Goal: Transaction & Acquisition: Register for event/course

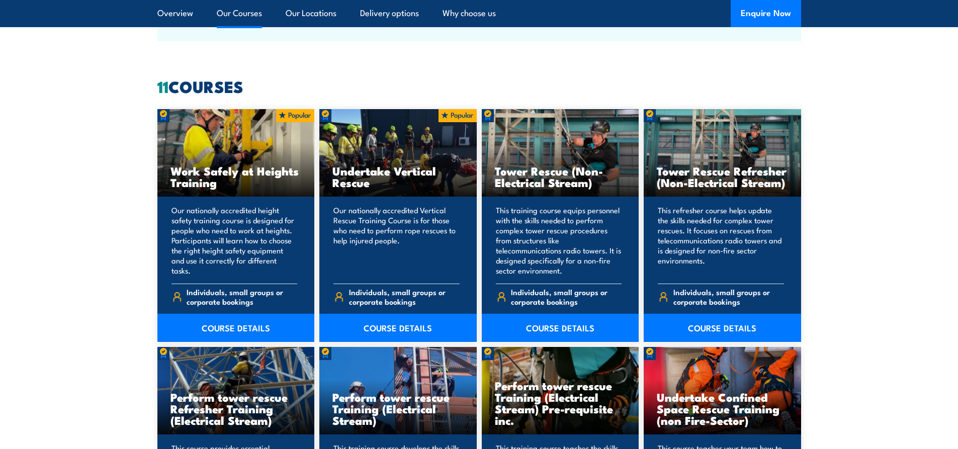
scroll to position [805, 0]
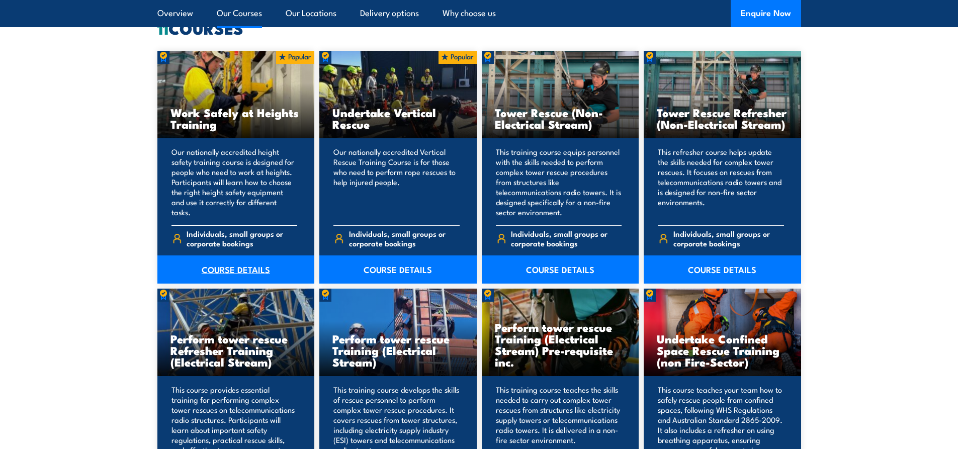
click at [237, 272] on link "COURSE DETAILS" at bounding box center [235, 269] width 157 height 28
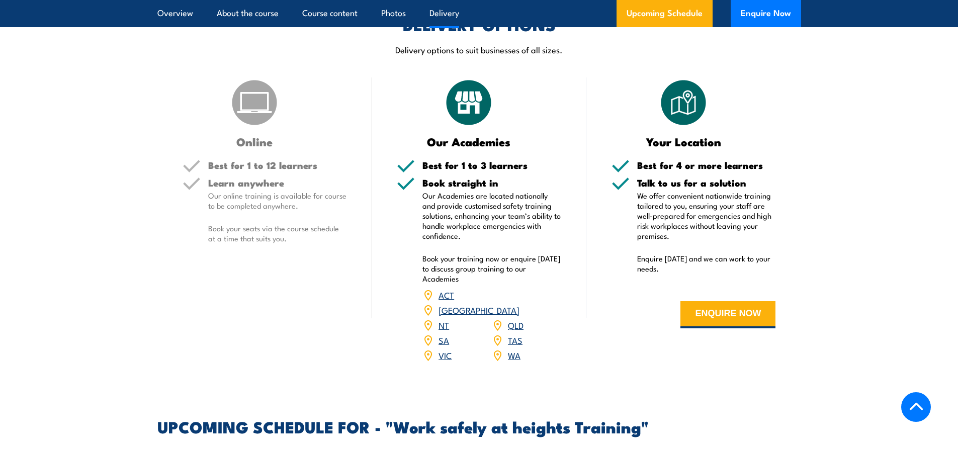
scroll to position [1207, 0]
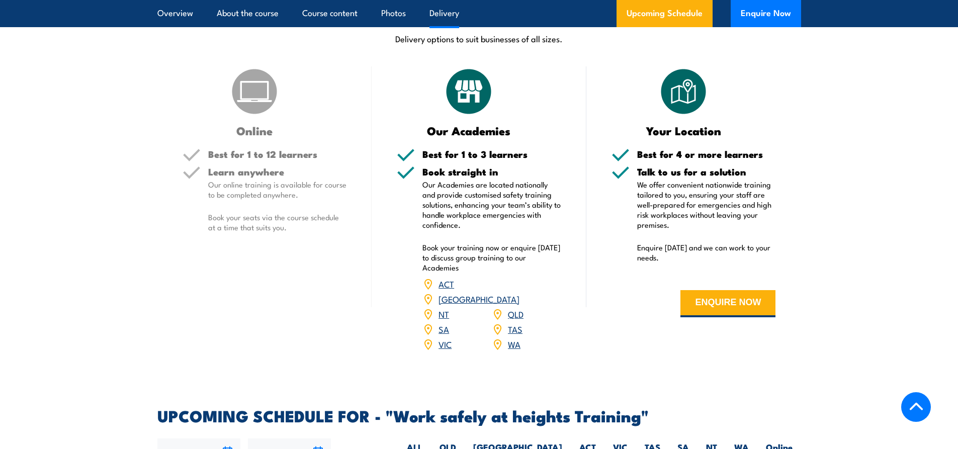
click at [519, 293] on link "[GEOGRAPHIC_DATA]" at bounding box center [479, 299] width 81 height 12
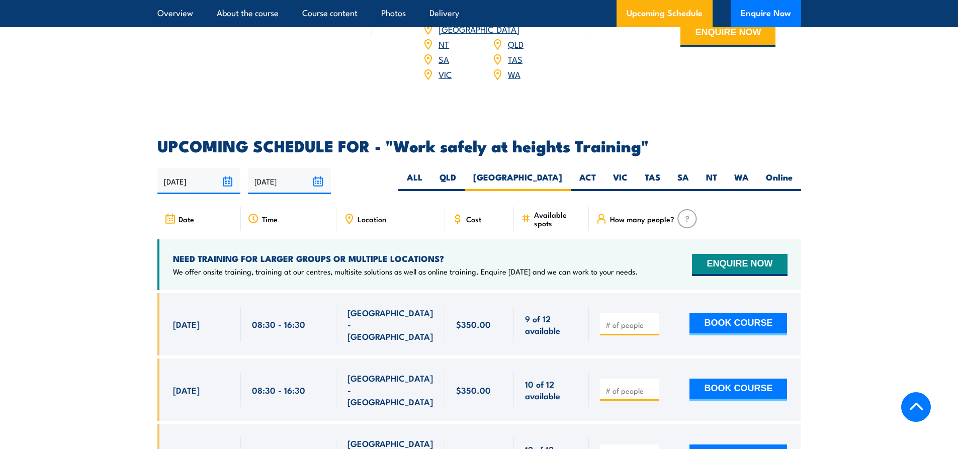
scroll to position [1500, 0]
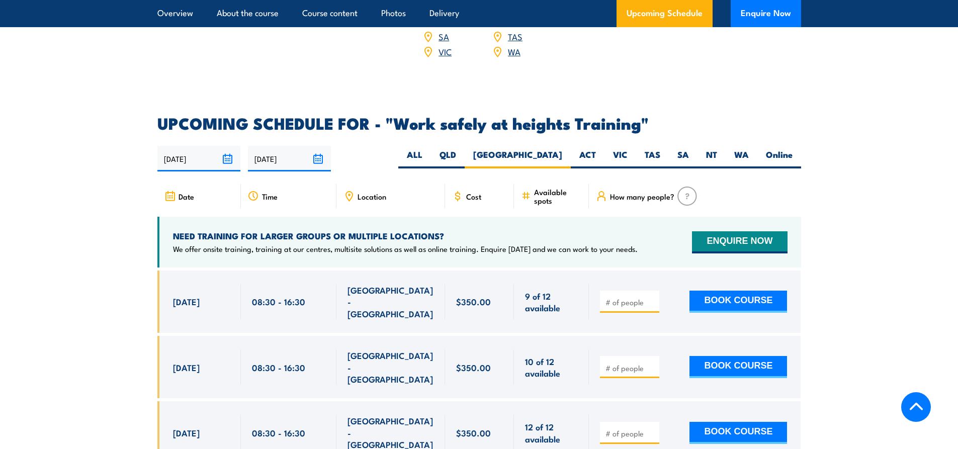
click at [618, 297] on input "number" at bounding box center [630, 302] width 50 height 10
click at [652, 297] on input "1" at bounding box center [630, 302] width 50 height 10
type input "2"
click at [652, 297] on input "2" at bounding box center [630, 302] width 50 height 10
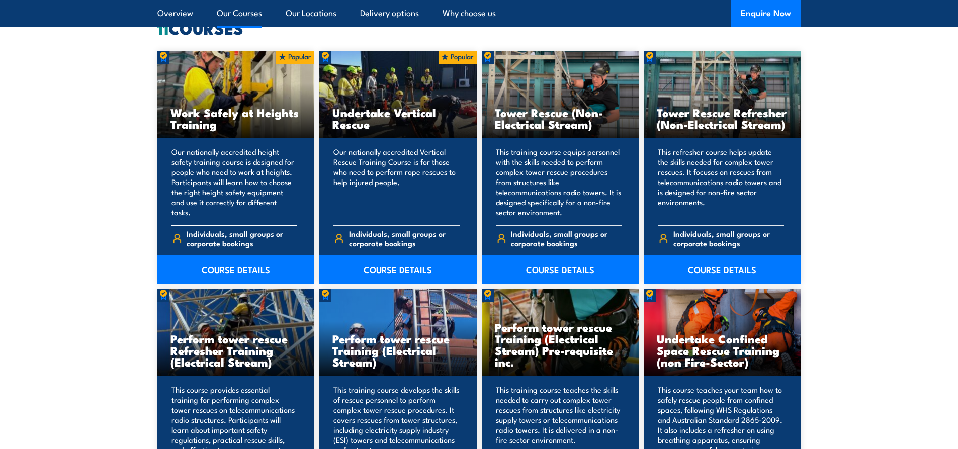
scroll to position [754, 0]
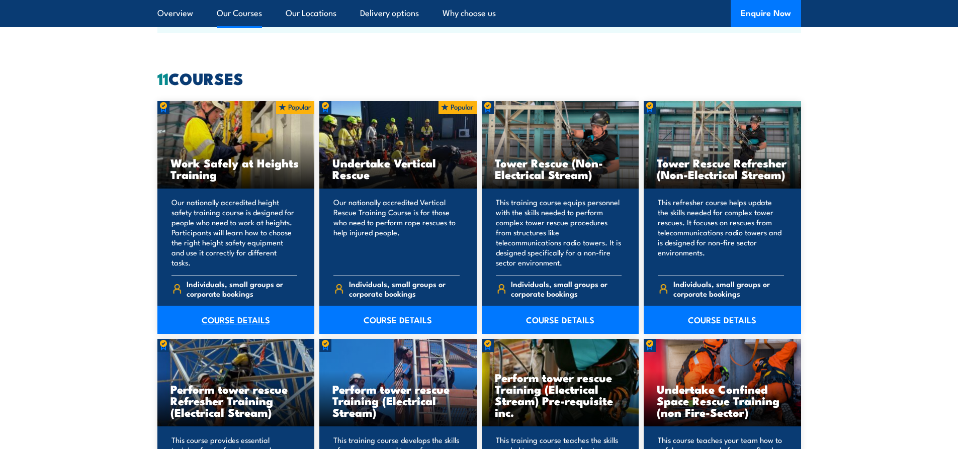
click at [255, 316] on link "COURSE DETAILS" at bounding box center [235, 320] width 157 height 28
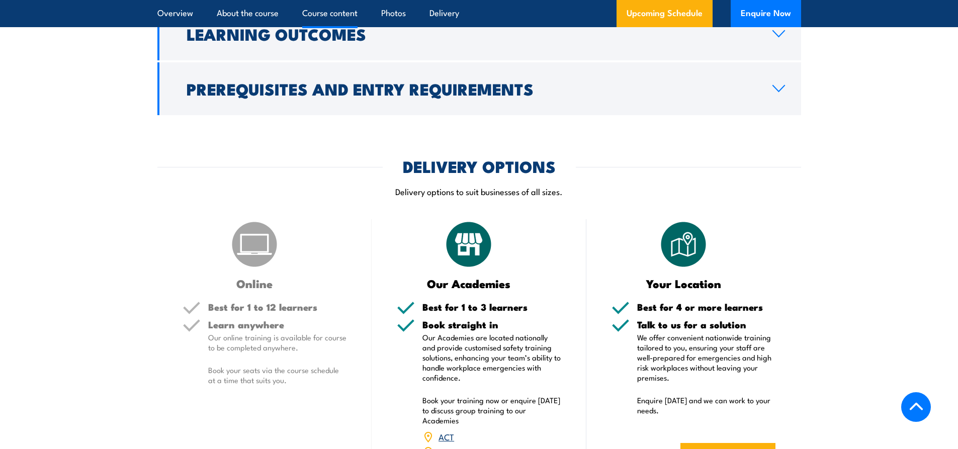
scroll to position [1257, 0]
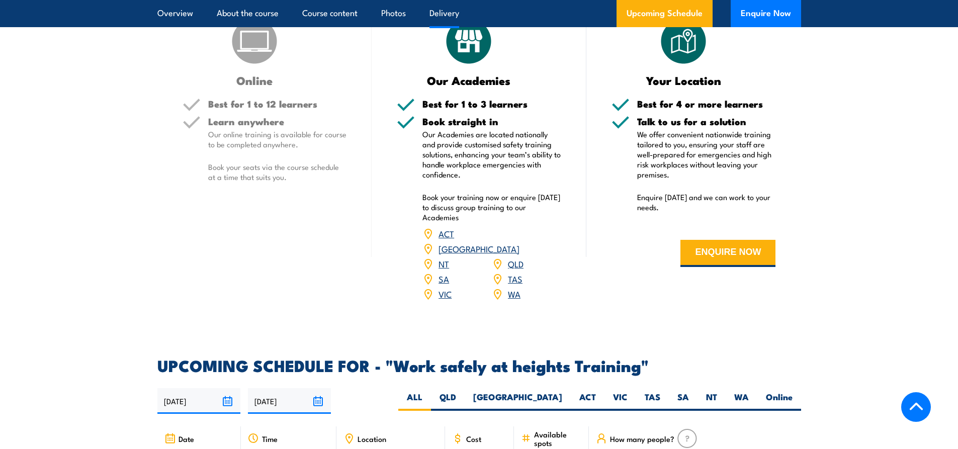
click at [519, 242] on link "NSW" at bounding box center [479, 248] width 81 height 12
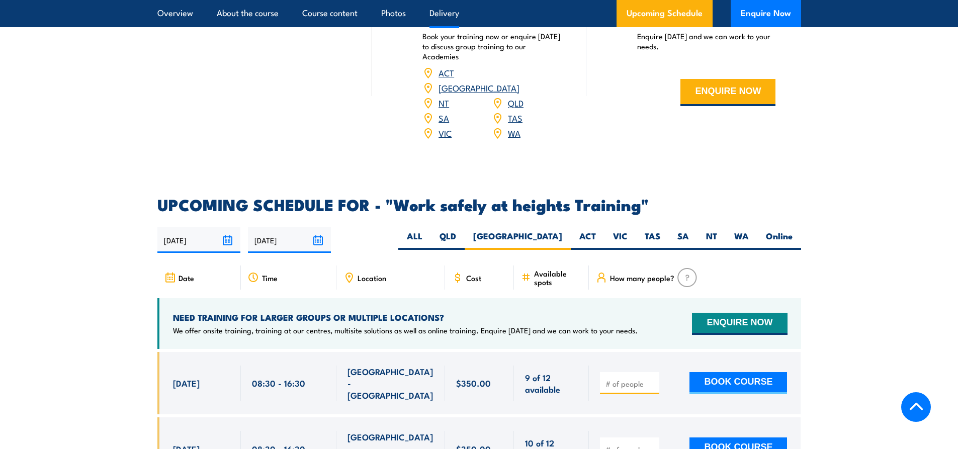
scroll to position [1449, 0]
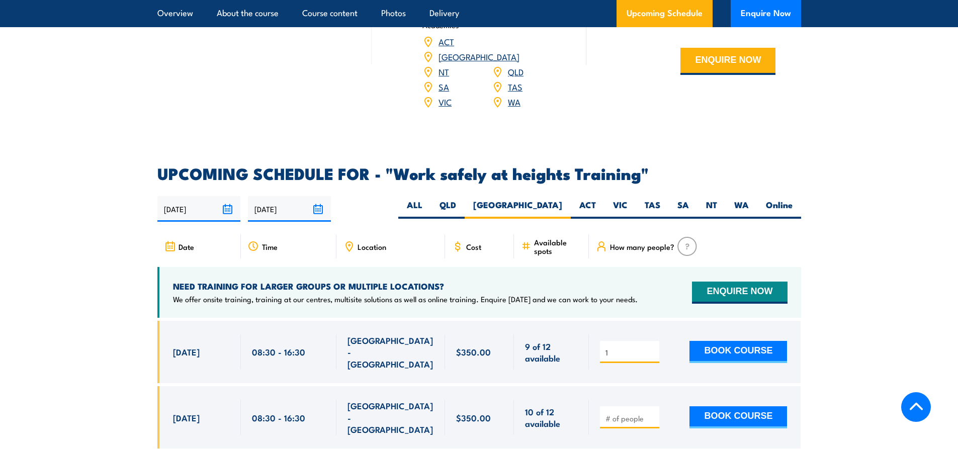
click at [653, 347] on input "1" at bounding box center [630, 352] width 50 height 10
type input "2"
click at [653, 347] on input "2" at bounding box center [630, 352] width 50 height 10
click at [767, 341] on button "BOOK COURSE" at bounding box center [738, 352] width 98 height 22
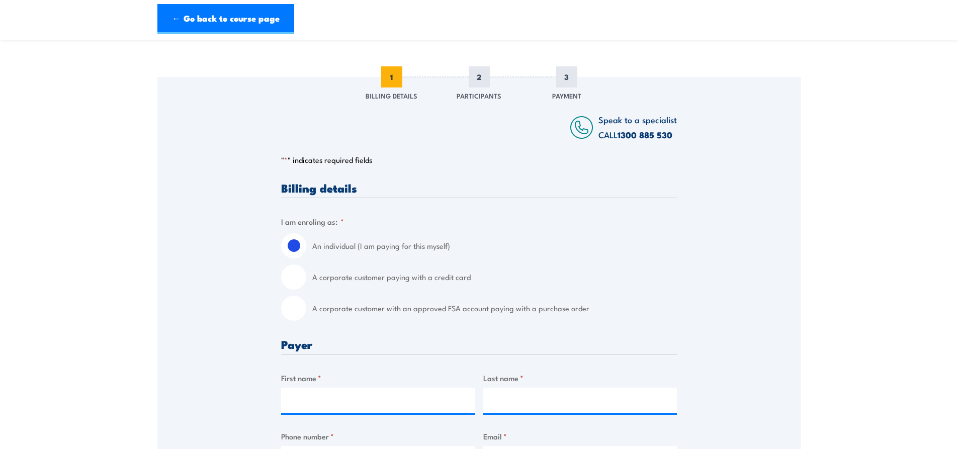
scroll to position [101, 0]
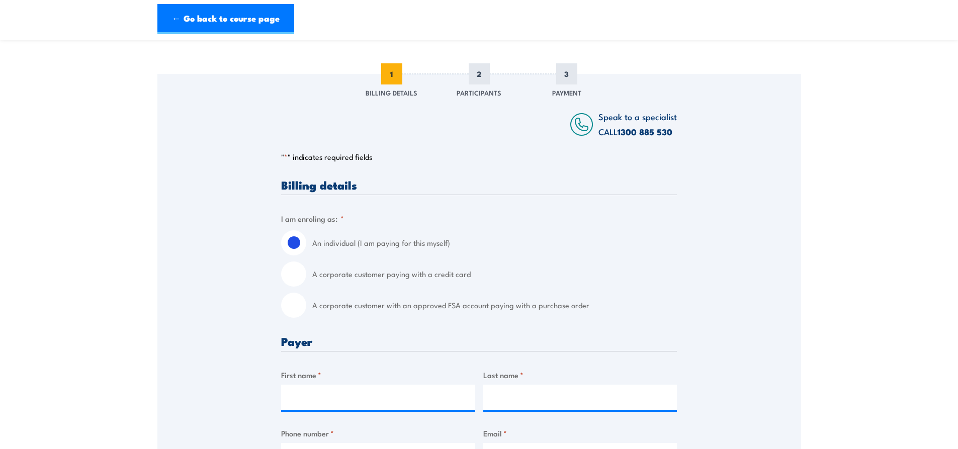
click at [296, 277] on input "A corporate customer paying with a credit card" at bounding box center [293, 273] width 25 height 25
radio input "true"
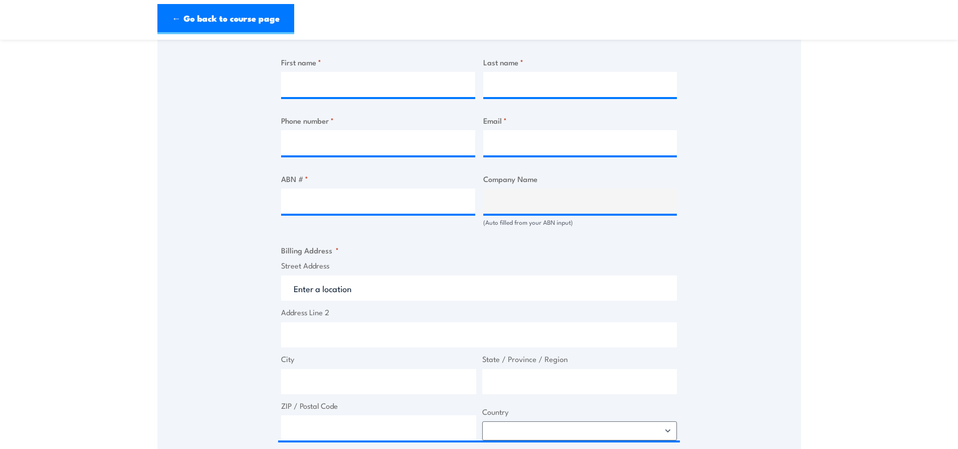
scroll to position [453, 0]
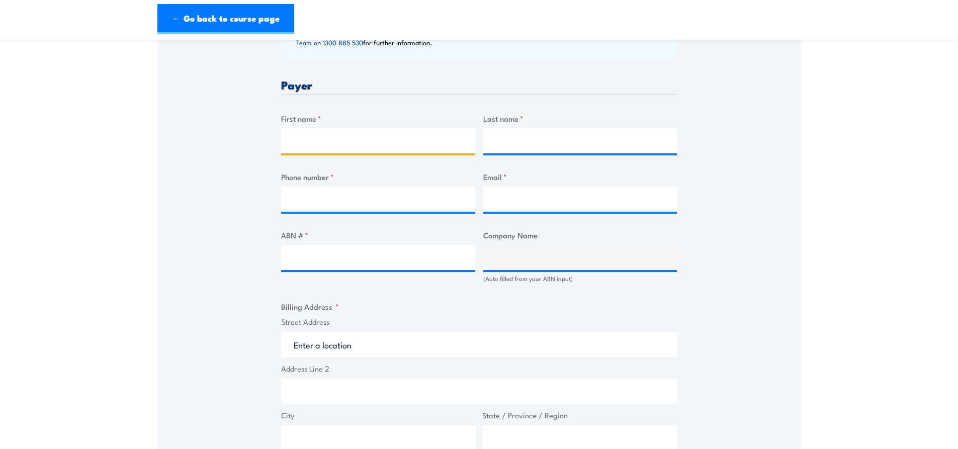
click at [392, 136] on input "First name *" at bounding box center [378, 140] width 194 height 25
type input "BEN"
type input "MUSCAT"
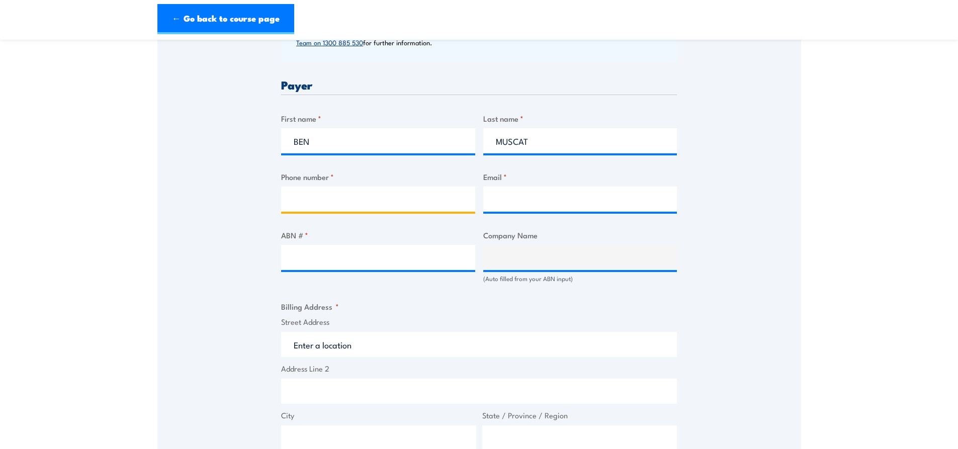
type input "0410664544"
type input "[EMAIL_ADDRESS][PERSON_NAME][DOMAIN_NAME]"
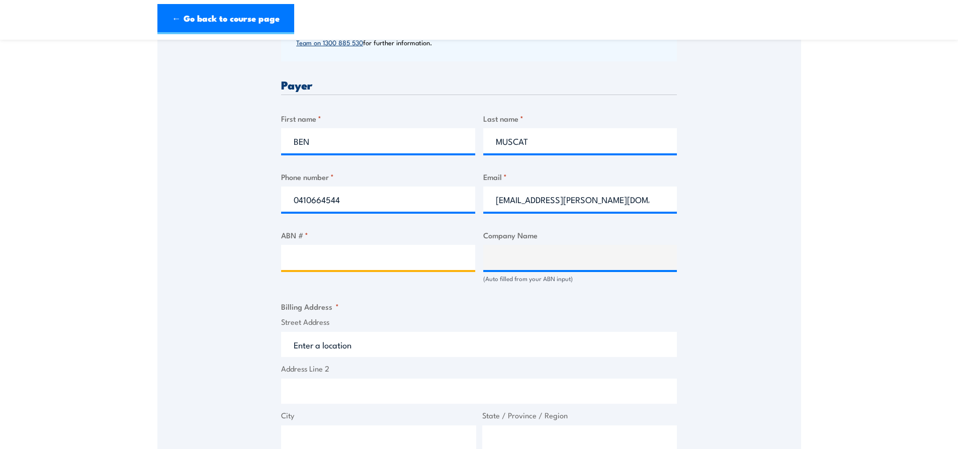
click at [334, 256] on input "ABN # *" at bounding box center [378, 257] width 194 height 25
click at [294, 260] on input "ABN # *" at bounding box center [378, 257] width 194 height 25
paste input "68003167511"
type input "68003167511"
click at [481, 308] on fieldset "Billing Address * Street Address Address Line 2 City State / Province / Region …" at bounding box center [479, 399] width 396 height 196
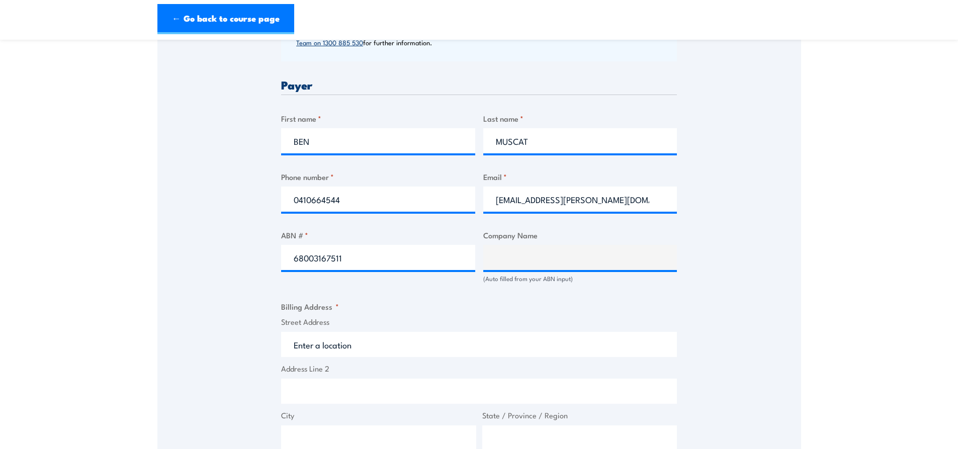
click at [366, 290] on div "Billing details I am enroling as: * An individual (I am paying for this myself)…" at bounding box center [479, 314] width 396 height 974
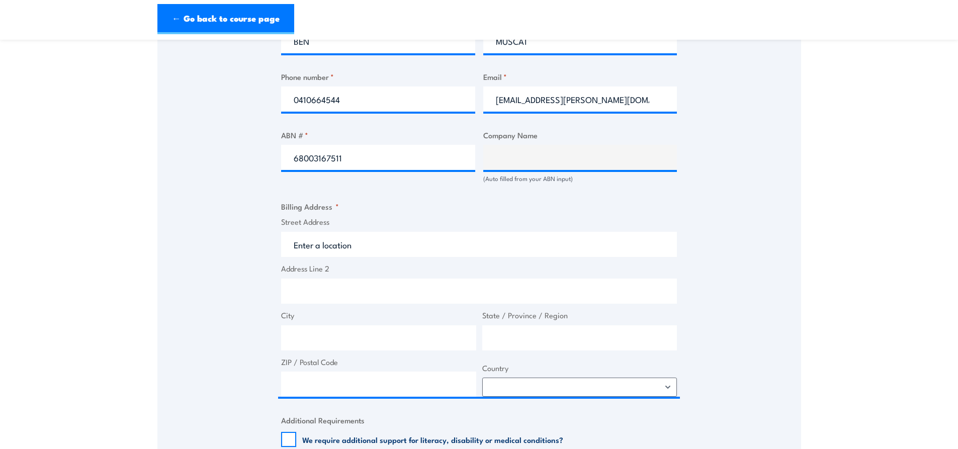
scroll to position [553, 0]
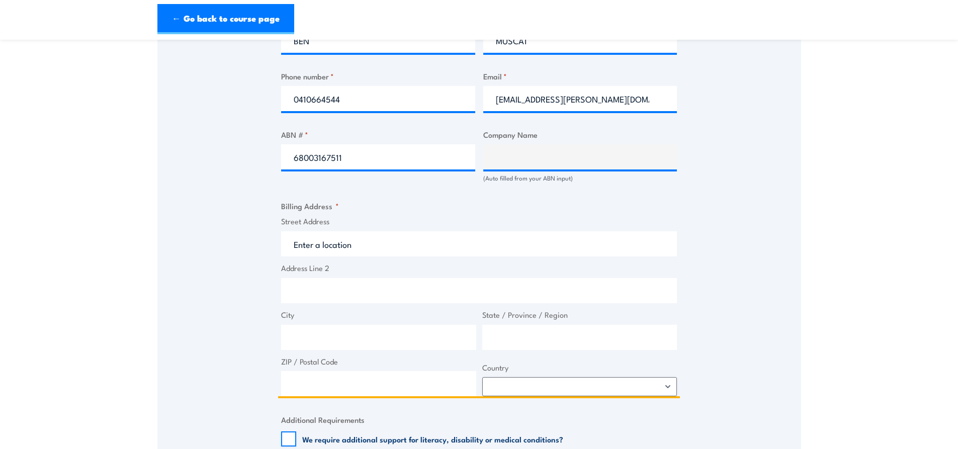
click at [329, 248] on input "Street Address" at bounding box center [479, 243] width 396 height 25
click at [353, 287] on input "Address Line 2" at bounding box center [479, 290] width 396 height 25
click at [332, 239] on input "Street Address" at bounding box center [479, 243] width 396 height 25
paste input "170 Somersby Falls Road"
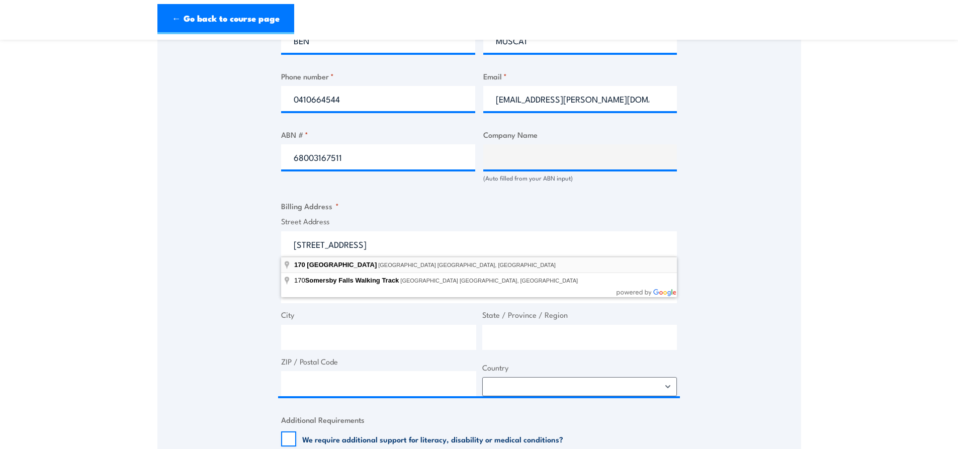
type input "170 Somersby Falls Road, Somersby NSW, Australia"
type input "[STREET_ADDRESS]"
type input "Somersby"
type input "New South Wales"
type input "2250"
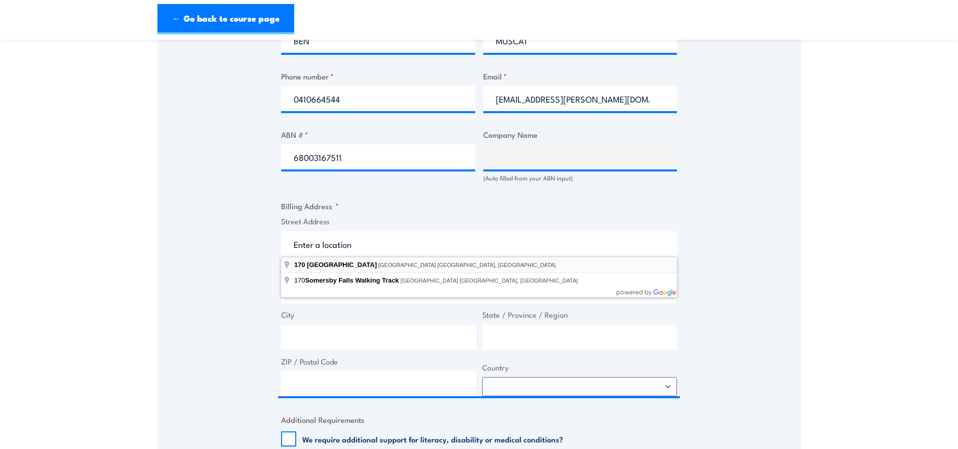
select select "Australia"
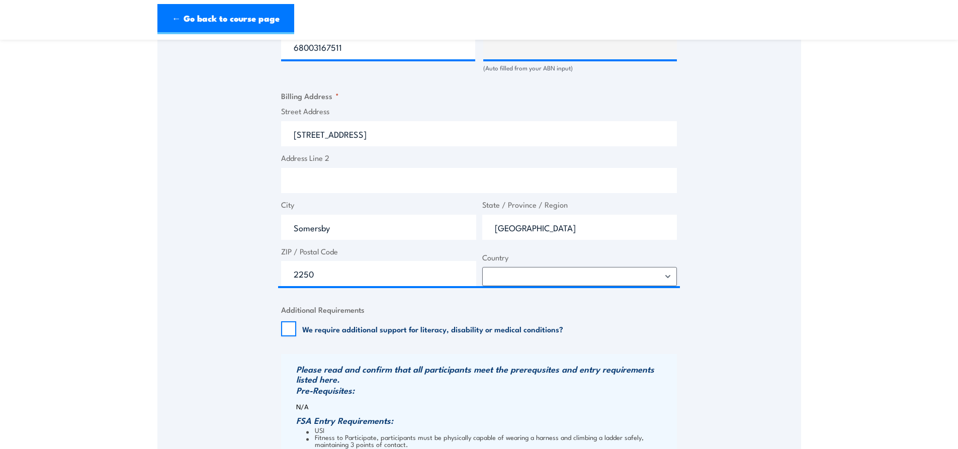
scroll to position [603, 0]
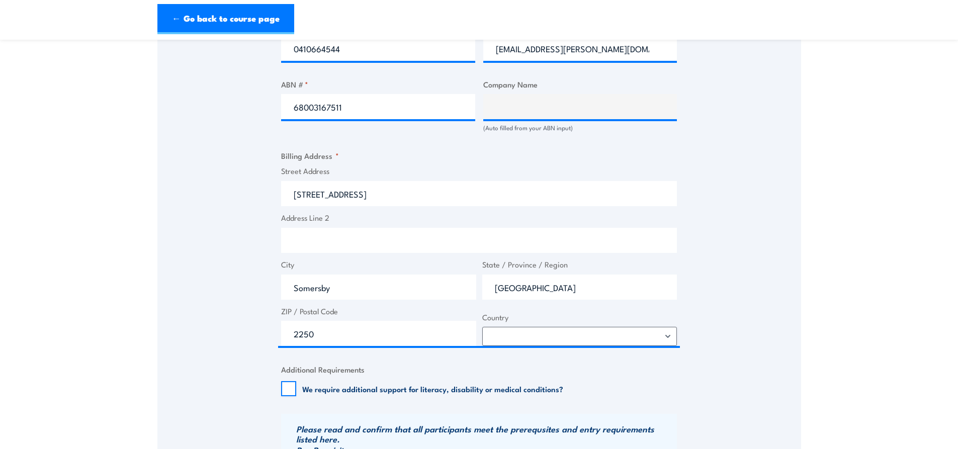
click at [437, 158] on fieldset "Billing Address * Street Address 170 Somersby Falls Rd Address Line 2 City Some…" at bounding box center [479, 248] width 396 height 196
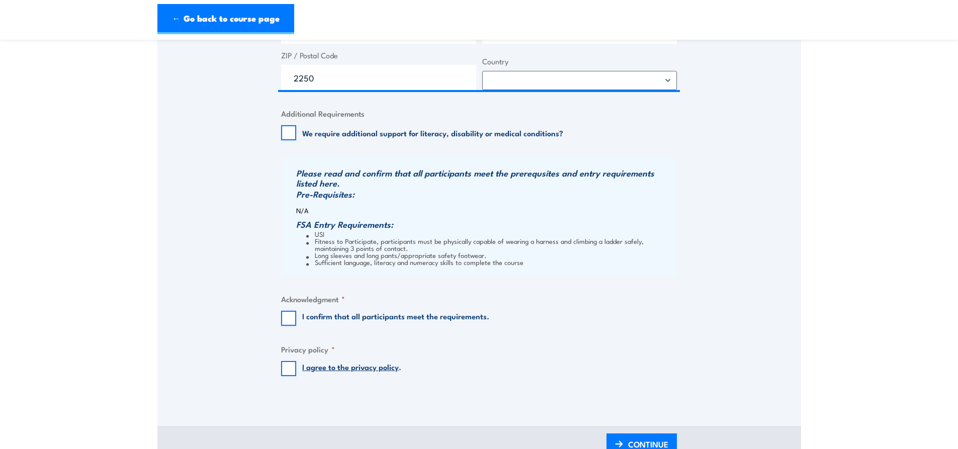
scroll to position [955, 0]
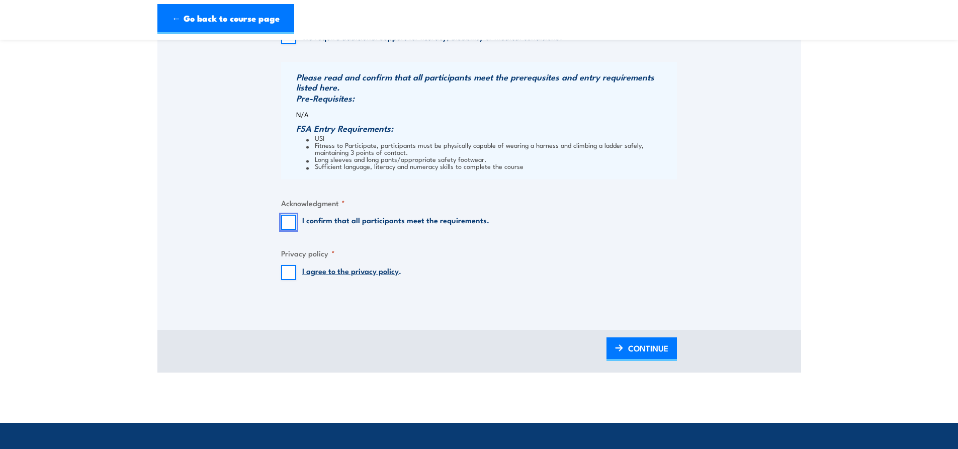
click at [290, 223] on input "I confirm that all participants meet the requirements." at bounding box center [288, 222] width 15 height 15
checkbox input "true"
click at [286, 275] on input "I agree to the privacy policy ." at bounding box center [288, 272] width 15 height 15
checkbox input "true"
click at [653, 353] on span "CONTINUE" at bounding box center [648, 348] width 40 height 27
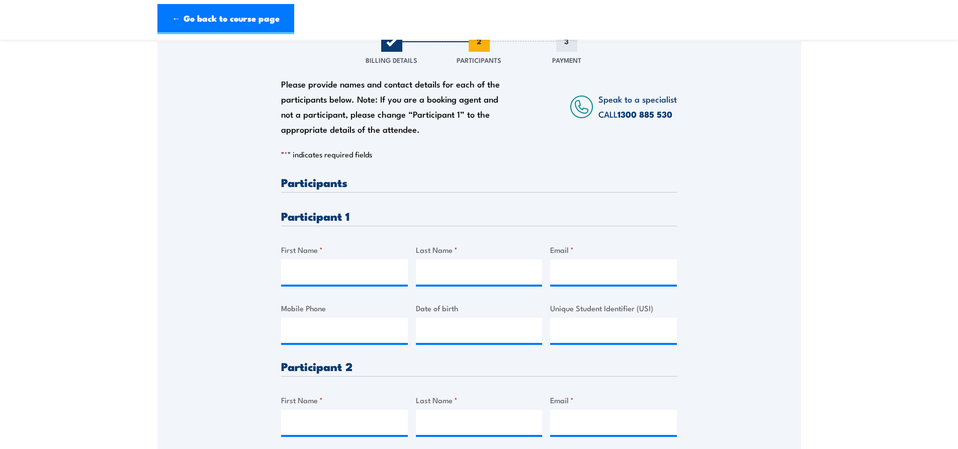
scroll to position [151, 0]
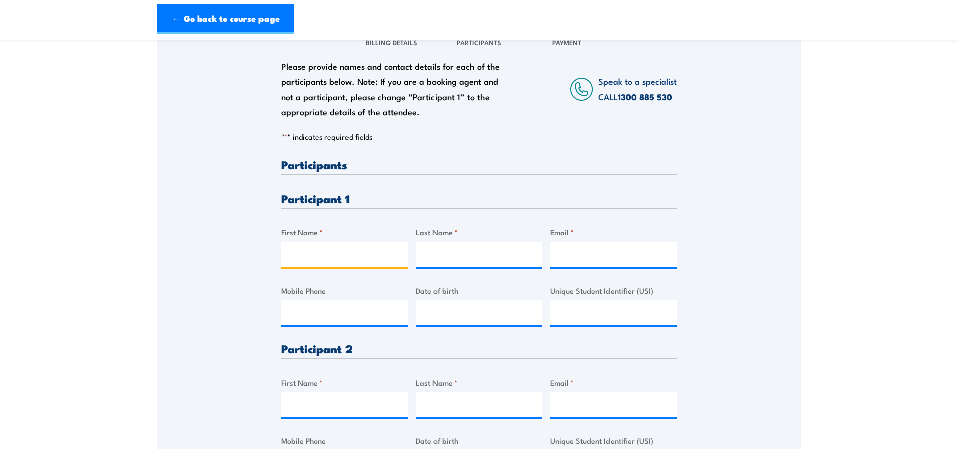
click at [307, 251] on input "First Name *" at bounding box center [344, 254] width 127 height 25
type input "BEN"
type input "MUSCAT"
type input "Ben.Muscat@goldschmidt.com"
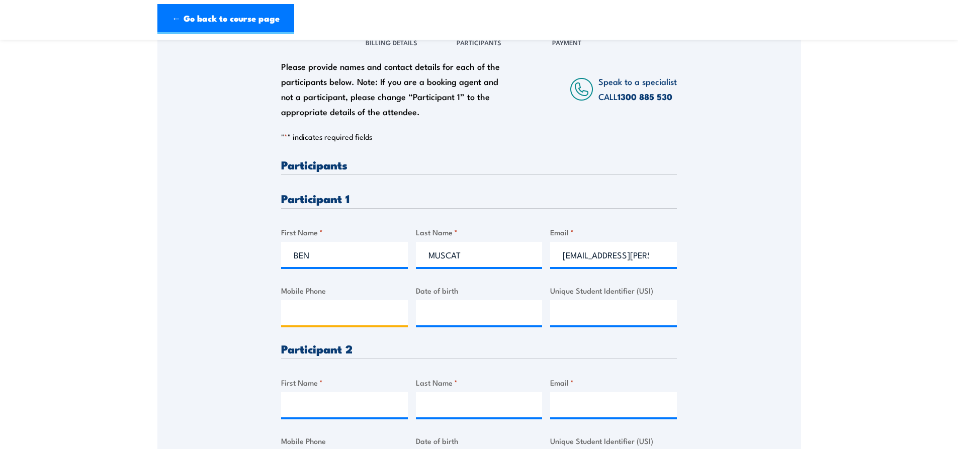
type input "0410664544"
click at [476, 312] on input "__/__/____" at bounding box center [479, 312] width 127 height 25
type input "28/07/1983"
click at [627, 313] on input "Unique Student Identifier (USI)" at bounding box center [613, 312] width 127 height 25
click at [610, 314] on input "Unique Student Identifier (USI)" at bounding box center [613, 312] width 127 height 25
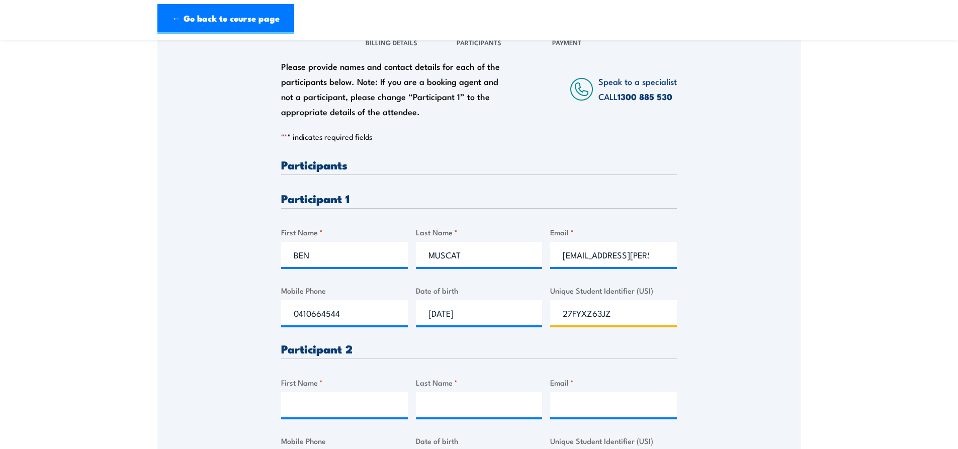
type input "27FYXZ63JZ"
click at [417, 351] on h3 "Participant 2" at bounding box center [479, 349] width 396 height 12
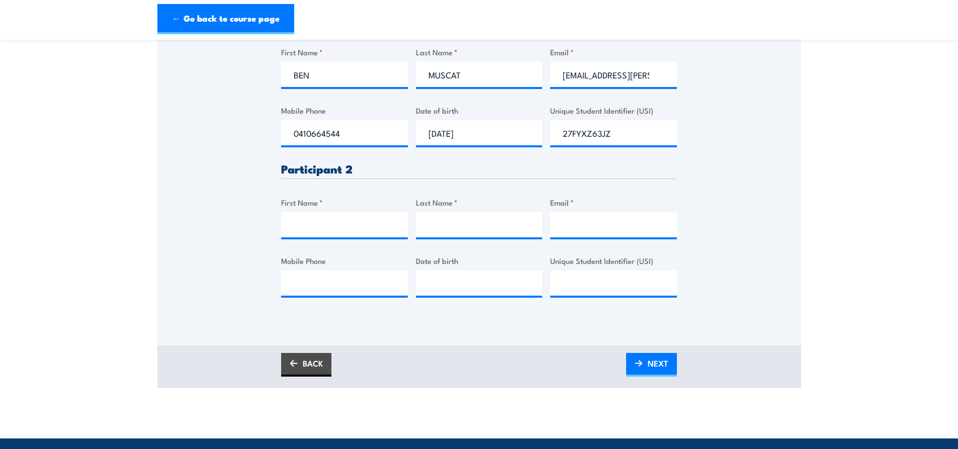
scroll to position [352, 0]
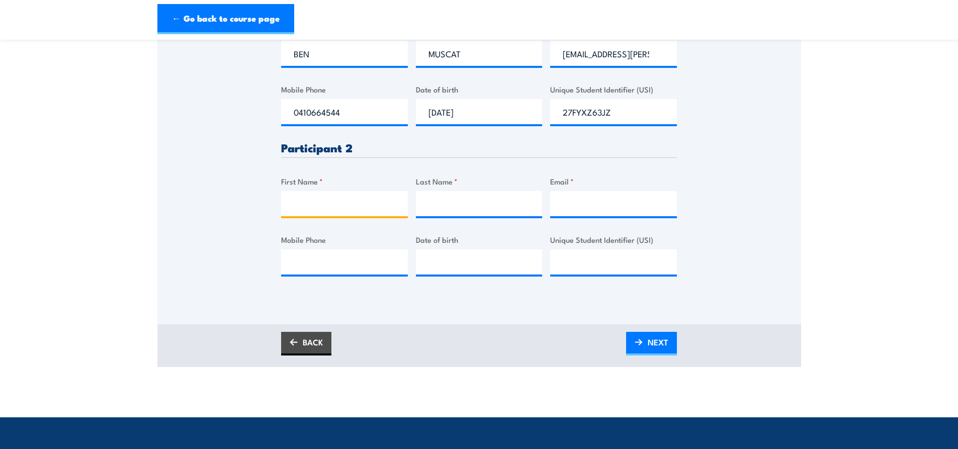
click at [304, 199] on input "First Name *" at bounding box center [344, 203] width 127 height 25
type input "d"
type input "Danny"
click at [449, 202] on input "Last Name *" at bounding box center [479, 203] width 127 height 25
type input "Austine"
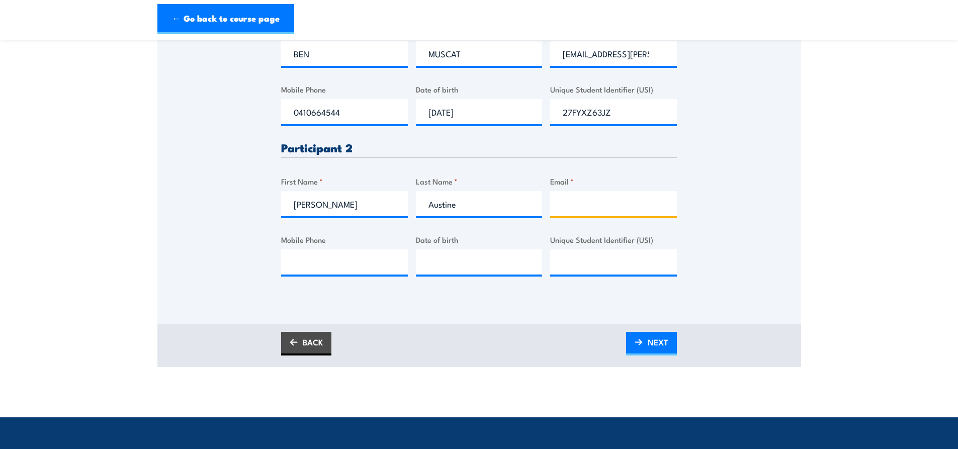
click at [573, 209] on input "Email *" at bounding box center [613, 203] width 127 height 25
paste input "danny.austine@goldschmidt.com"
type input "danny.austine@goldschmidt.com"
click at [331, 260] on input "Mobile Phone" at bounding box center [344, 261] width 127 height 25
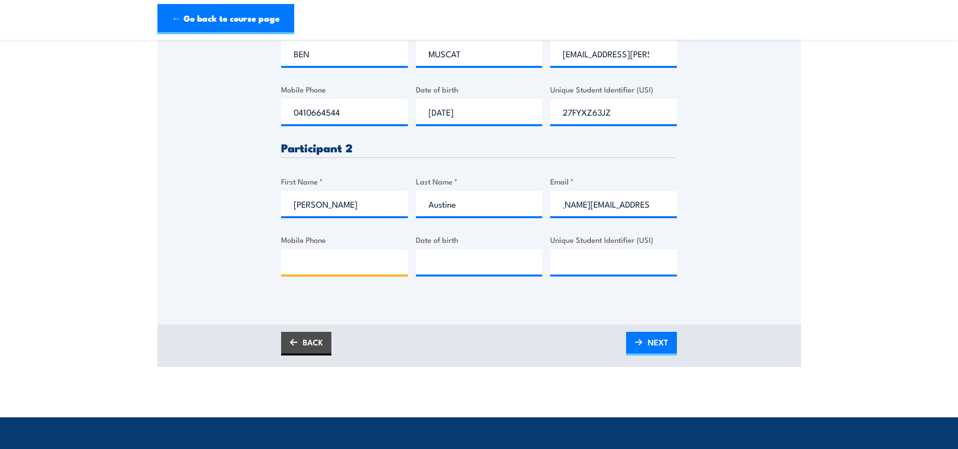
scroll to position [0, 0]
click at [325, 255] on input "Mobile Phone" at bounding box center [344, 261] width 127 height 25
paste input "+61 (4) 1061 9149"
click at [320, 262] on input "+61 (4) 1061 9149" at bounding box center [344, 261] width 127 height 25
click at [311, 262] on input "041061 9149" at bounding box center [344, 261] width 127 height 25
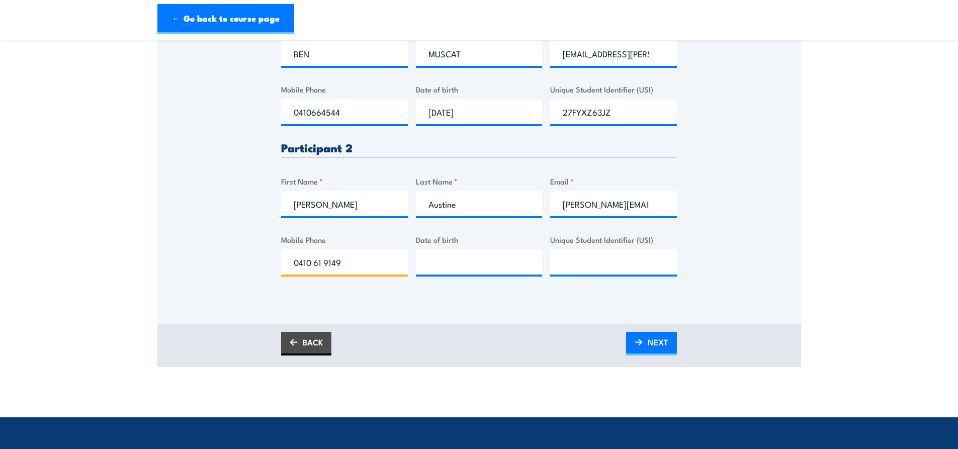
click at [324, 262] on input "0410 61 9149" at bounding box center [344, 261] width 127 height 25
click at [313, 264] on input "0410 619149" at bounding box center [344, 261] width 127 height 25
type input "0410619149"
type input "__/__/____"
click at [443, 261] on input "__/__/____" at bounding box center [479, 261] width 127 height 25
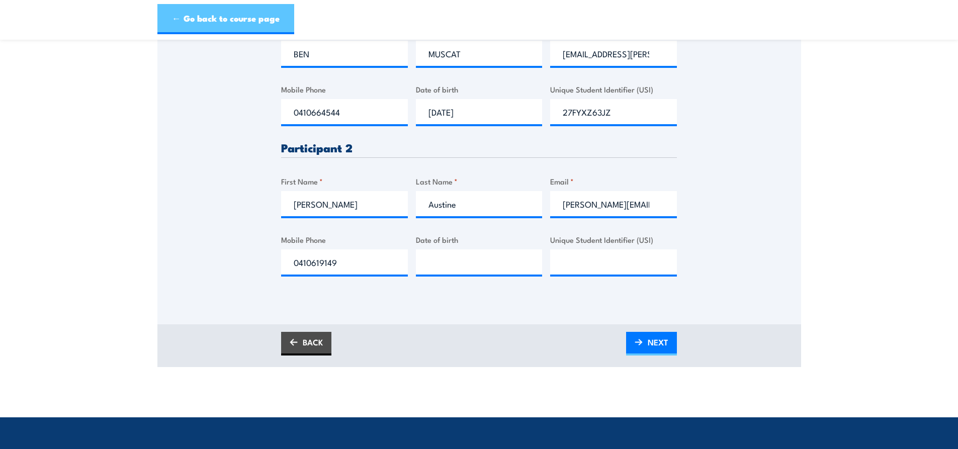
click at [200, 15] on link "← Go back to course page" at bounding box center [225, 19] width 137 height 30
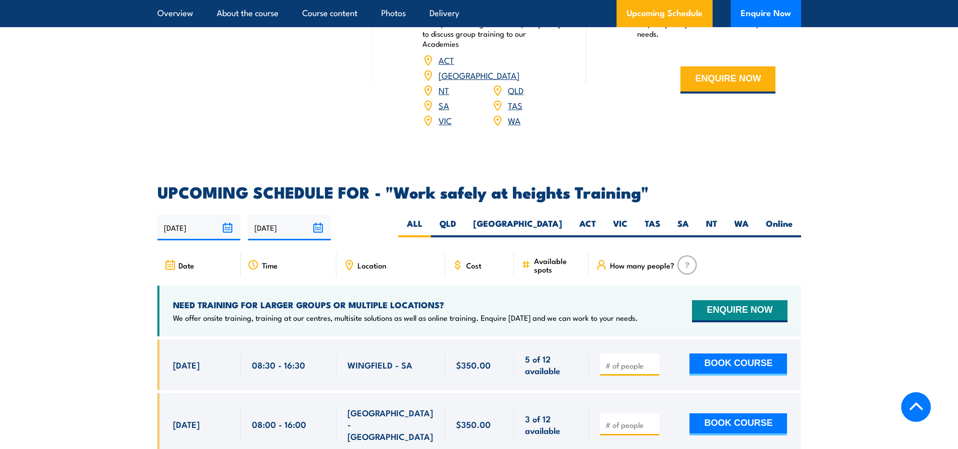
scroll to position [1399, 0]
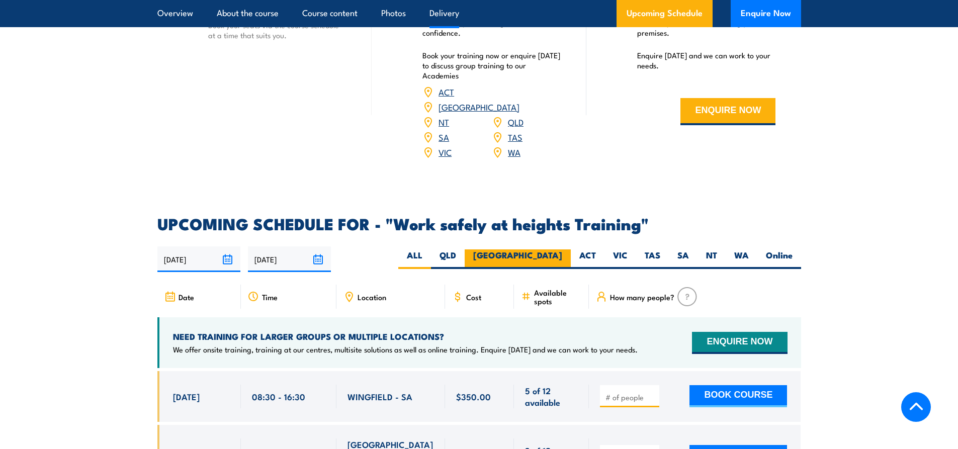
click at [557, 249] on label "[GEOGRAPHIC_DATA]" at bounding box center [518, 259] width 106 height 20
click at [562, 249] on input "[GEOGRAPHIC_DATA]" at bounding box center [565, 252] width 7 height 7
radio input "true"
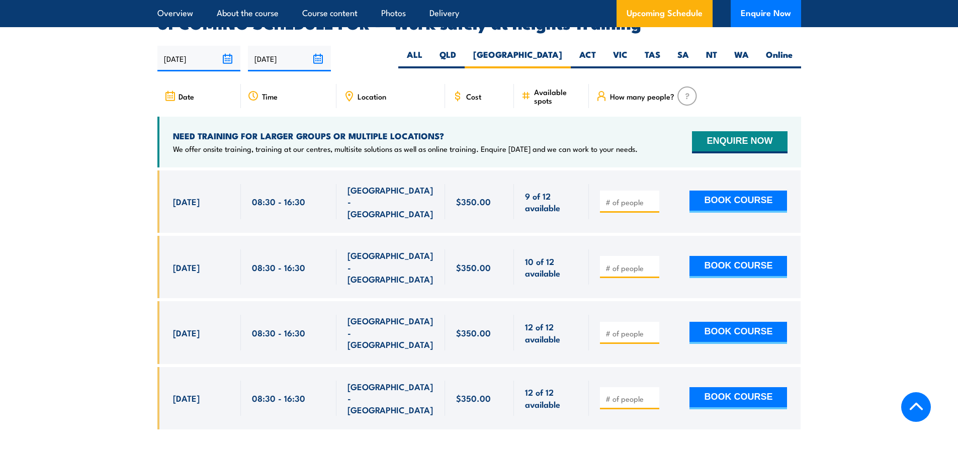
scroll to position [1600, 0]
click at [629, 197] on input "number" at bounding box center [630, 202] width 50 height 10
type input "1"
click at [653, 197] on input "1" at bounding box center [630, 202] width 50 height 10
click at [751, 190] on button "BOOK COURSE" at bounding box center [738, 201] width 98 height 22
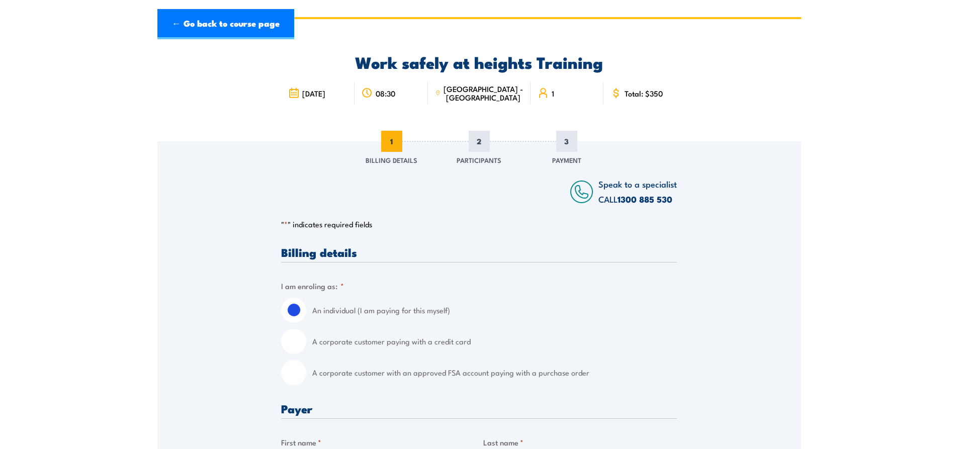
scroll to position [50, 0]
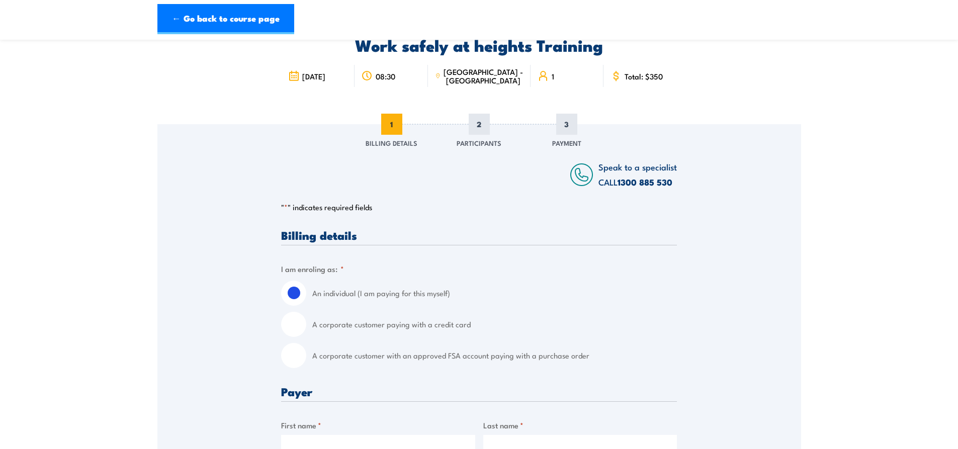
click at [293, 328] on input "A corporate customer paying with a credit card" at bounding box center [293, 324] width 25 height 25
radio input "true"
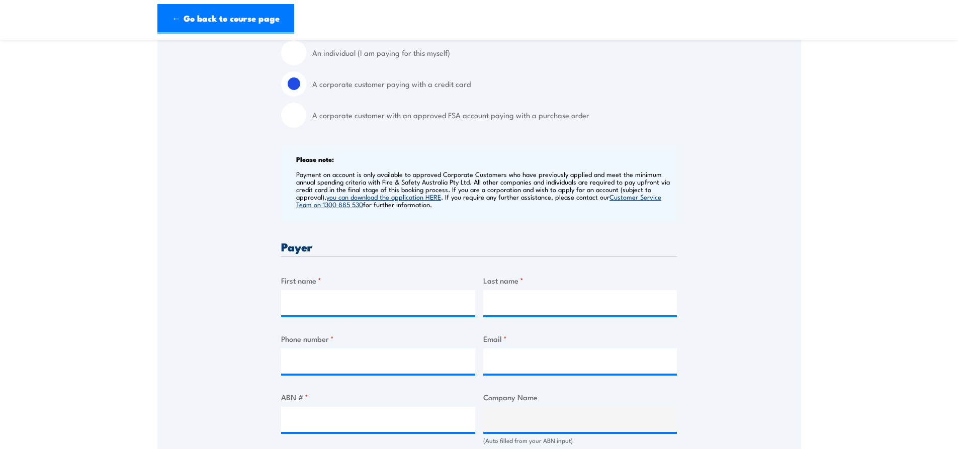
scroll to position [302, 0]
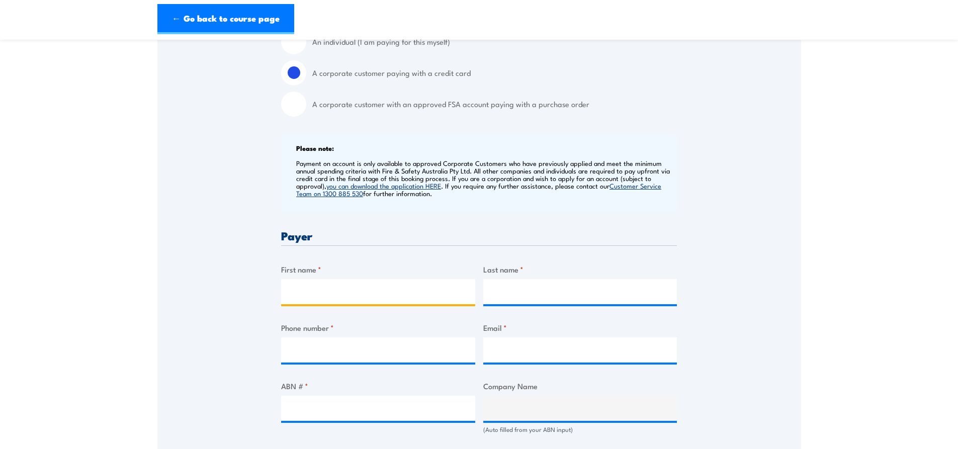
drag, startPoint x: 325, startPoint y: 286, endPoint x: 331, endPoint y: 294, distance: 10.5
click at [325, 286] on input "First name *" at bounding box center [378, 291] width 194 height 25
type input "BEN"
type input "MUSCAT"
type input "0410664544"
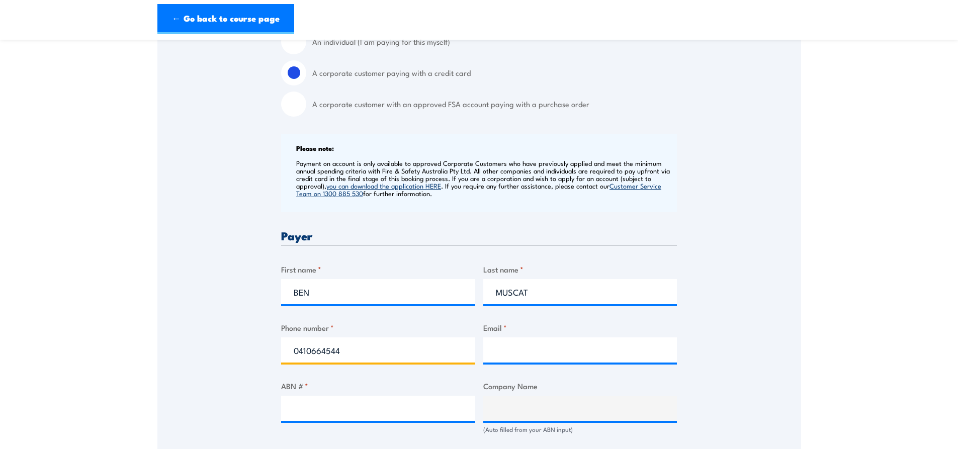
type input "Ben.Muscat@goldschmidt.com"
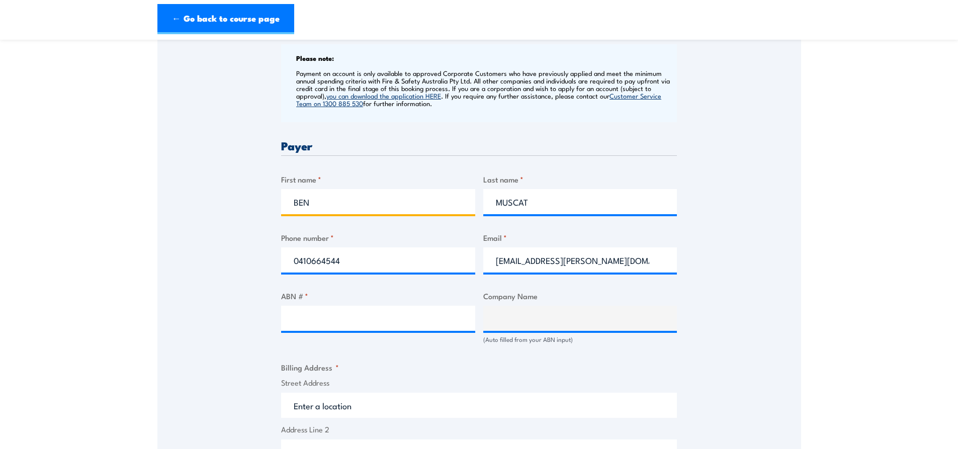
scroll to position [402, 0]
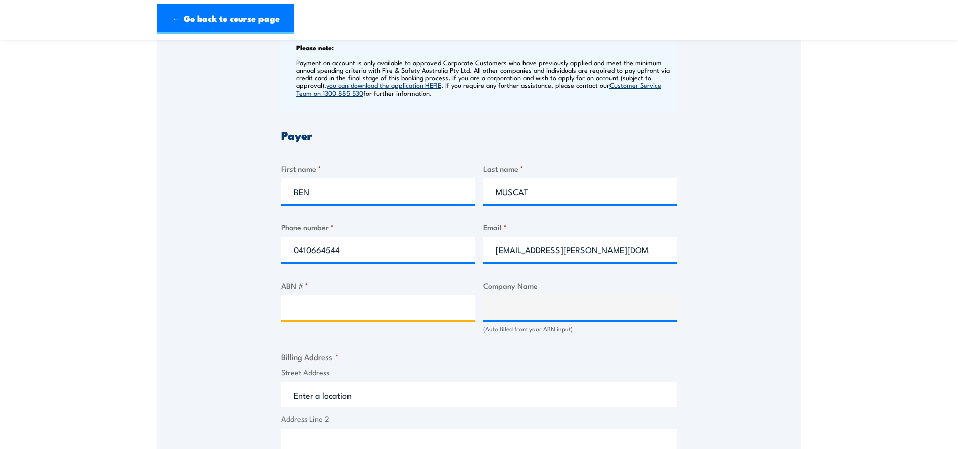
click at [323, 309] on input "ABN # *" at bounding box center [378, 307] width 194 height 25
click at [302, 316] on input "ABN # *" at bounding box center [378, 307] width 194 height 25
paste input "68003167511"
type input "68003167511"
click at [412, 347] on div "Billing details I am enroling as: * An individual (I am paying for this myself)…" at bounding box center [479, 364] width 396 height 974
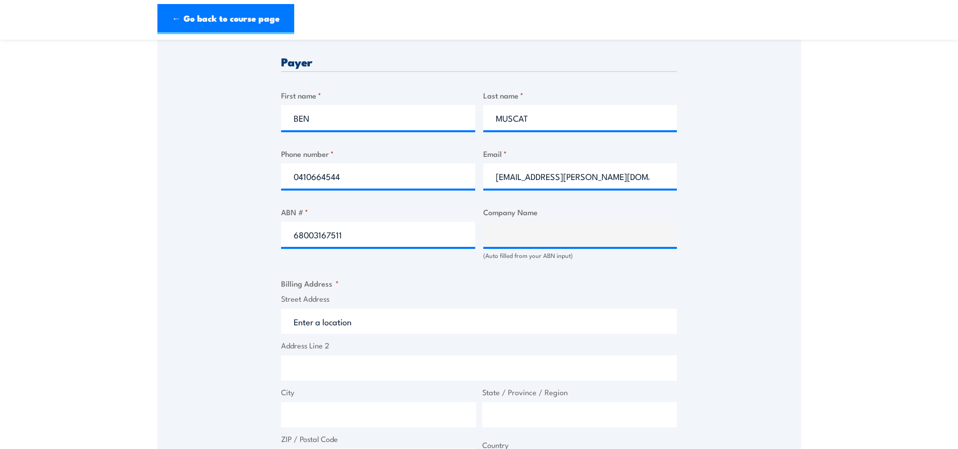
scroll to position [553, 0]
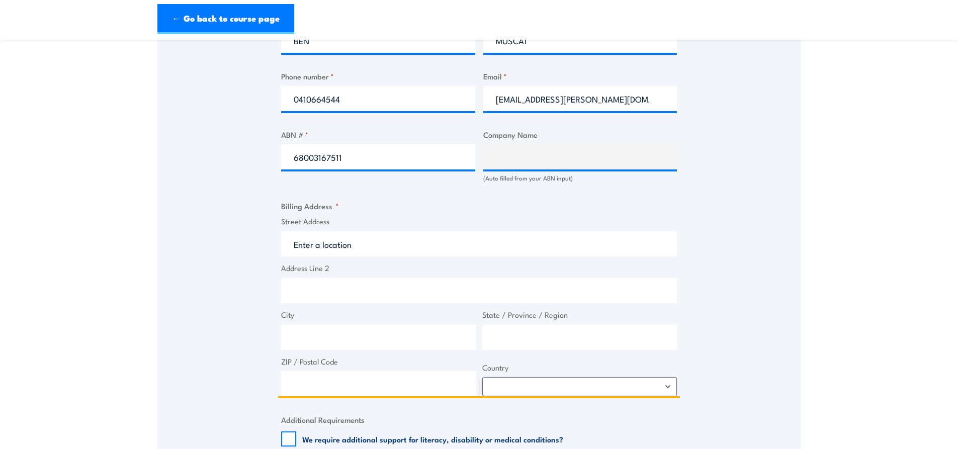
click at [366, 248] on input "Street Address" at bounding box center [479, 243] width 396 height 25
click at [312, 285] on input "Address Line 2" at bounding box center [479, 290] width 396 height 25
drag, startPoint x: 312, startPoint y: 285, endPoint x: 513, endPoint y: 238, distance: 207.0
click at [521, 244] on input "Street Address" at bounding box center [479, 243] width 396 height 25
click at [337, 244] on input "Street Address" at bounding box center [479, 243] width 396 height 25
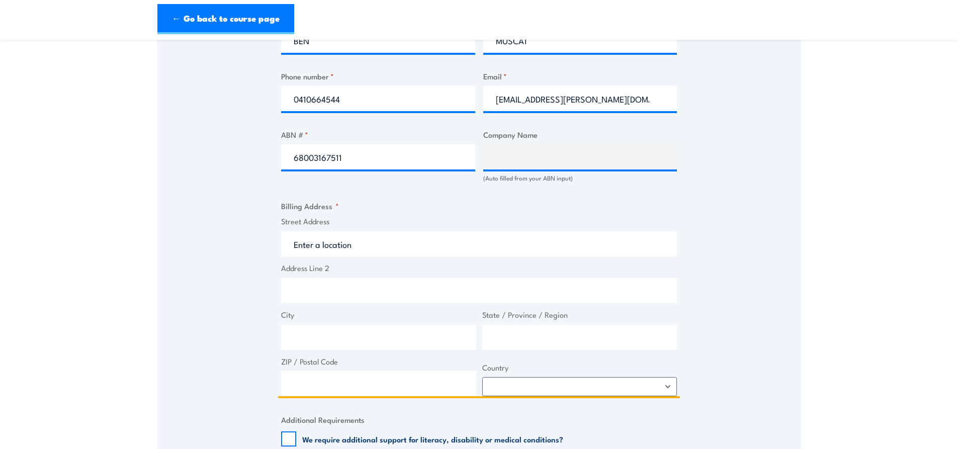
paste input "170 Somersby Falls Road"
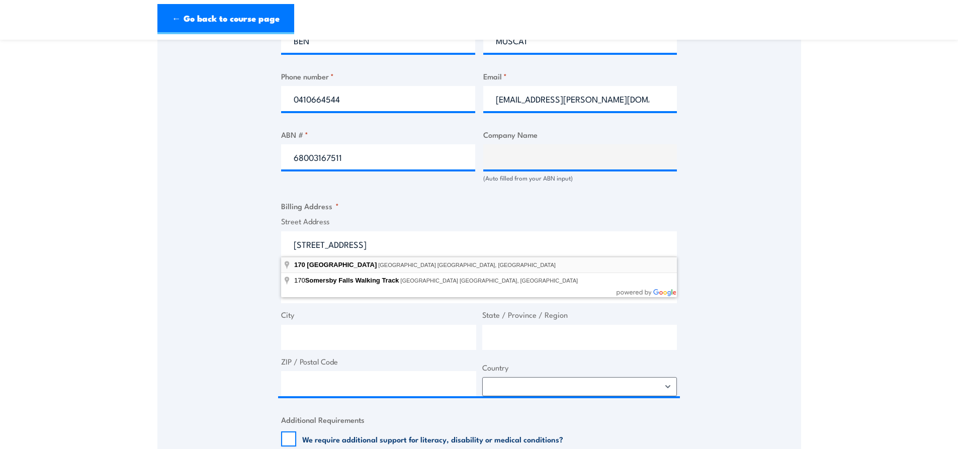
type input "170 Somersby Falls Road, Somersby NSW, Australia"
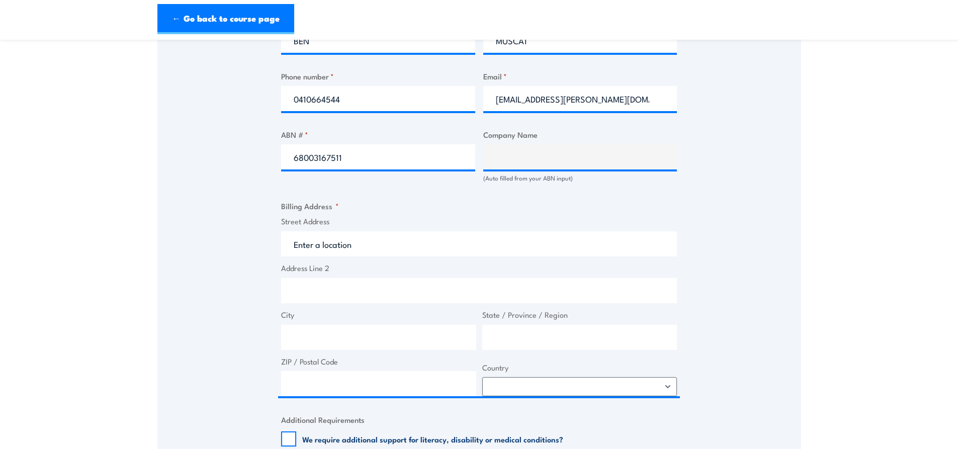
type input "170 Somersby Falls Rd"
type input "Somersby"
type input "New South Wales"
type input "2250"
select select "Australia"
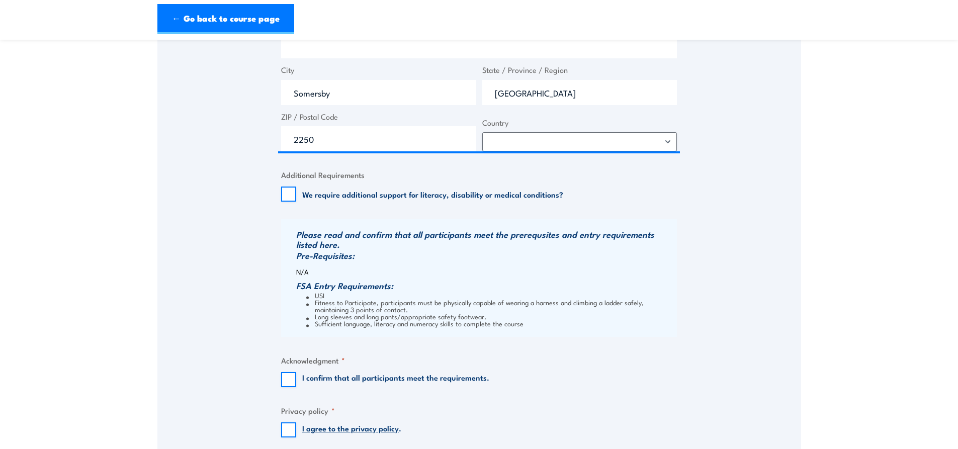
scroll to position [855, 0]
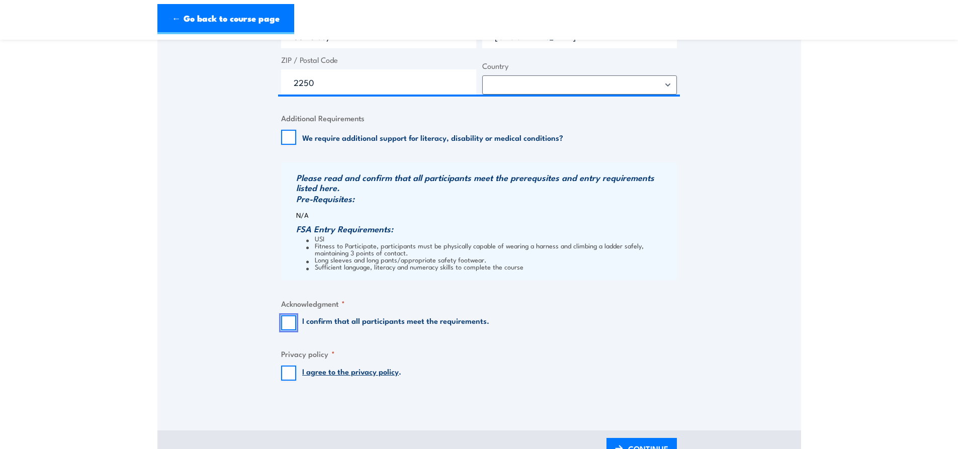
click at [289, 323] on input "I confirm that all participants meet the requirements." at bounding box center [288, 322] width 15 height 15
checkbox input "true"
click at [289, 376] on input "I agree to the privacy policy ." at bounding box center [288, 373] width 15 height 15
checkbox input "true"
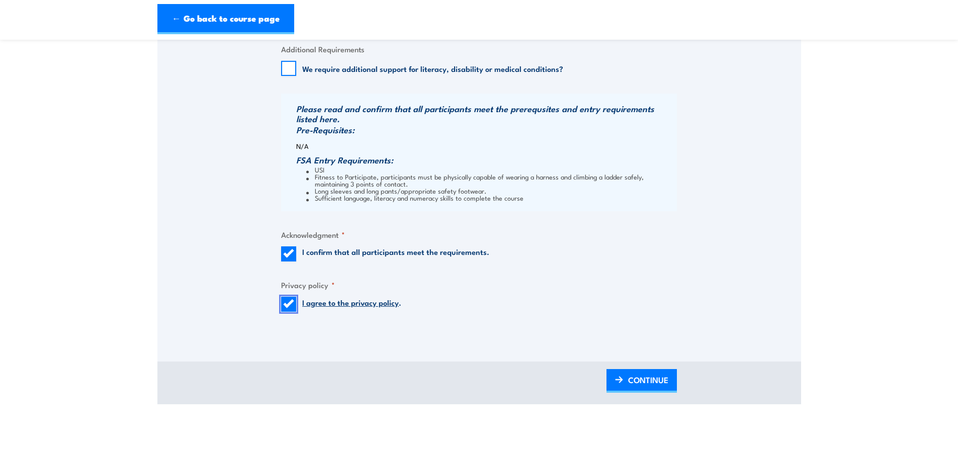
scroll to position [1006, 0]
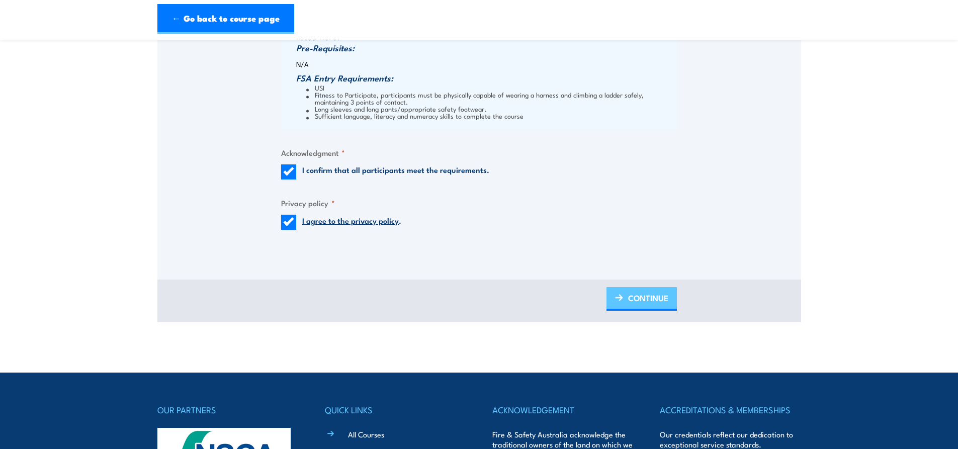
click at [621, 290] on link "CONTINUE" at bounding box center [641, 299] width 70 height 24
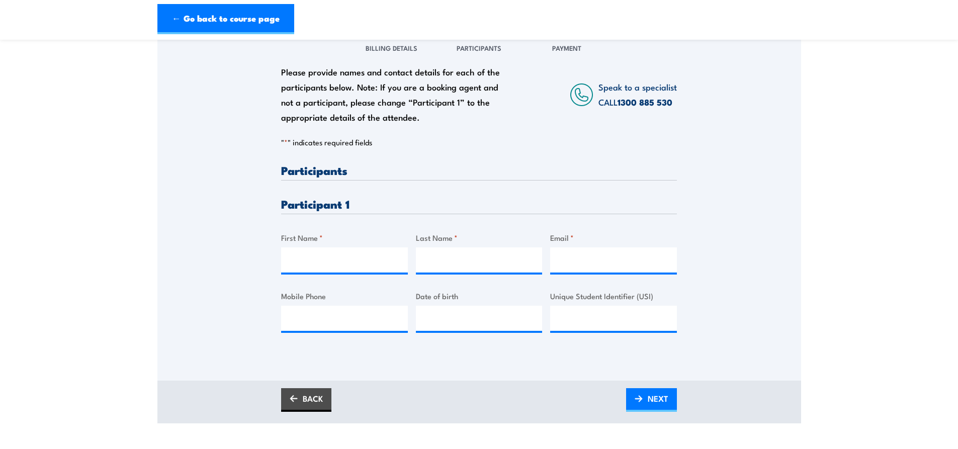
scroll to position [151, 0]
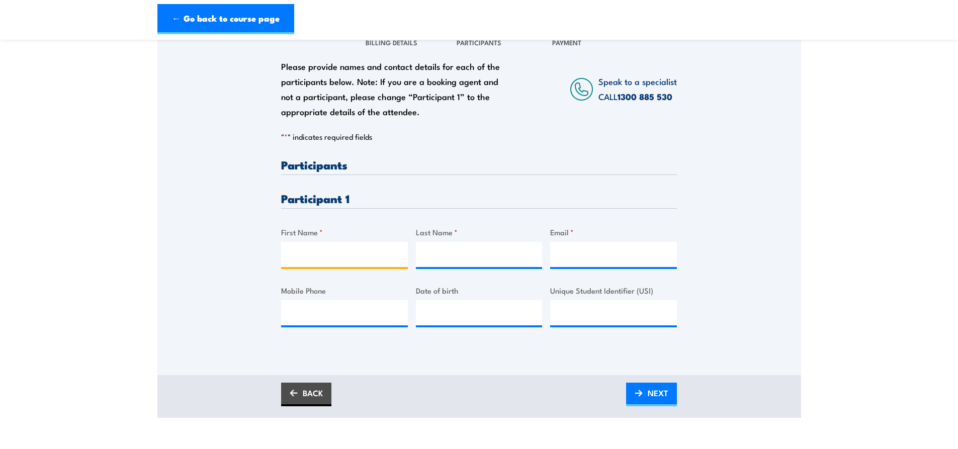
click at [309, 253] on input "First Name *" at bounding box center [344, 254] width 127 height 25
type input "BENJAMIN"
type input "MUSCAT"
type input "0422916890"
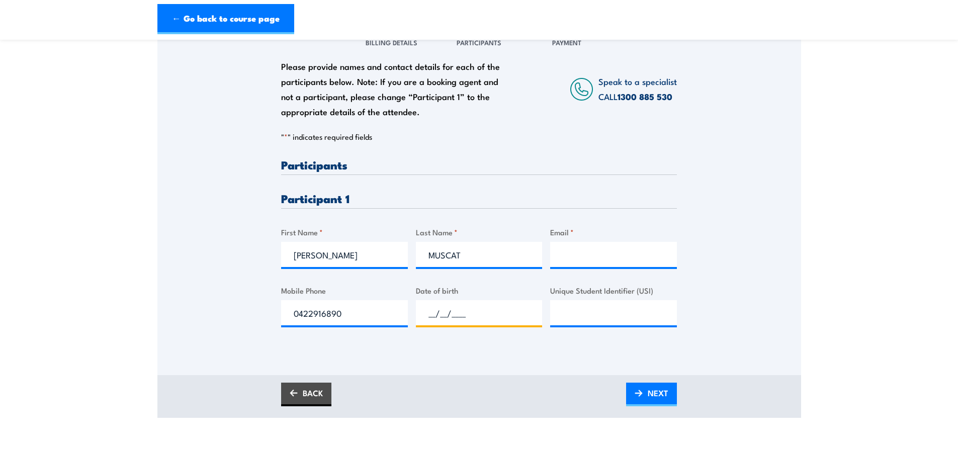
click at [455, 310] on input "__/__/____" at bounding box center [479, 312] width 127 height 25
type input "28/07/1983"
click at [590, 312] on input "Unique Student Identifier (USI)" at bounding box center [613, 312] width 127 height 25
type input "27FYXZ63JX"
click at [611, 264] on input "Email *" at bounding box center [613, 254] width 127 height 25
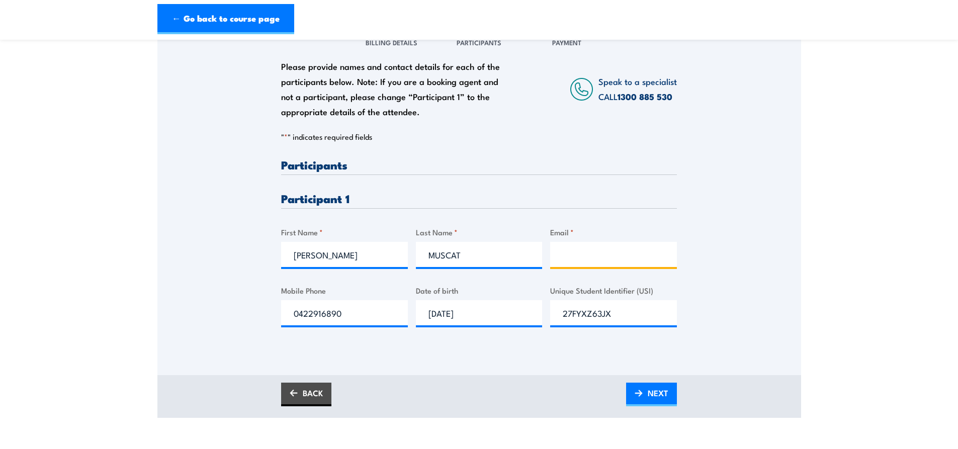
type input "Ben.Muscat@goldschmidt.com"
click at [653, 398] on span "NEXT" at bounding box center [658, 393] width 21 height 27
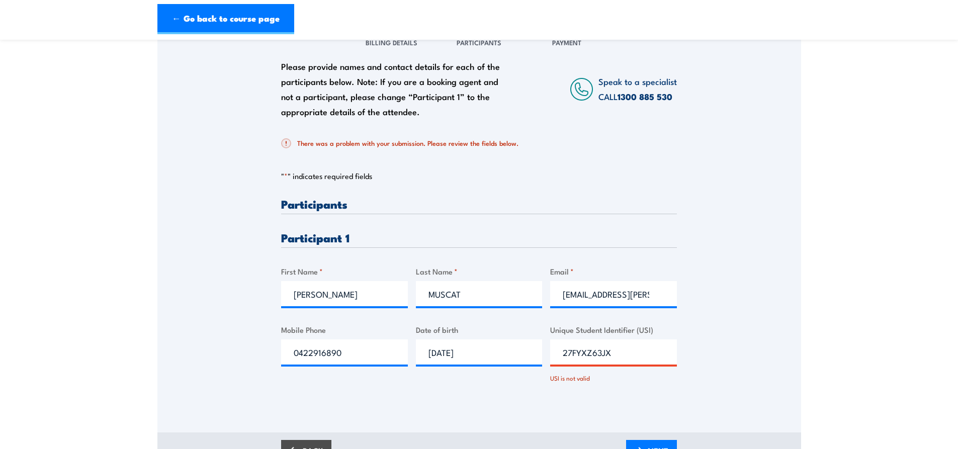
click at [618, 354] on input "27FYXZ63JX" at bounding box center [613, 351] width 127 height 25
type input "27FYXZ63JX"
click at [644, 385] on div "Please provide names and contact details for each of the participants below. No…" at bounding box center [479, 299] width 396 height 202
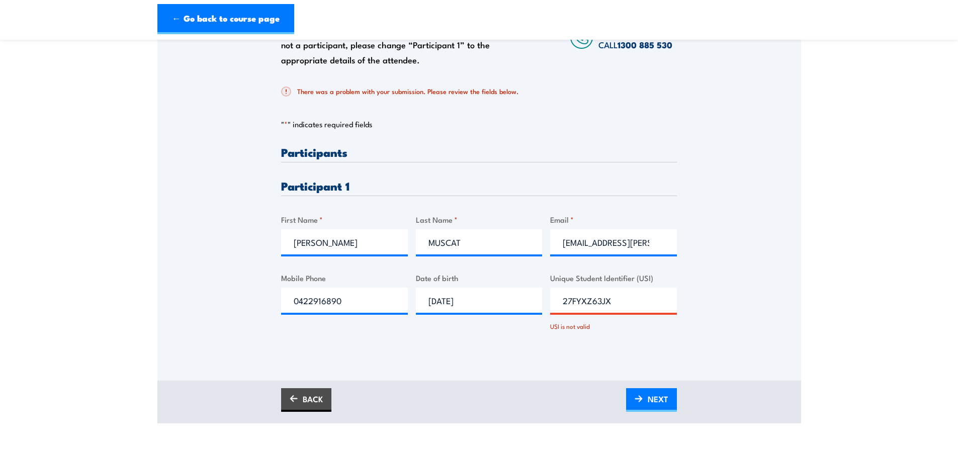
scroll to position [302, 0]
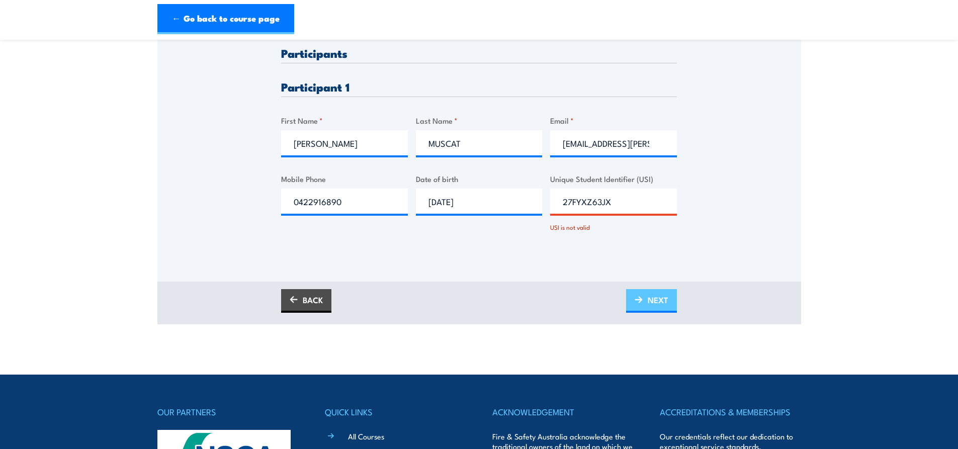
click at [656, 303] on span "NEXT" at bounding box center [658, 300] width 21 height 27
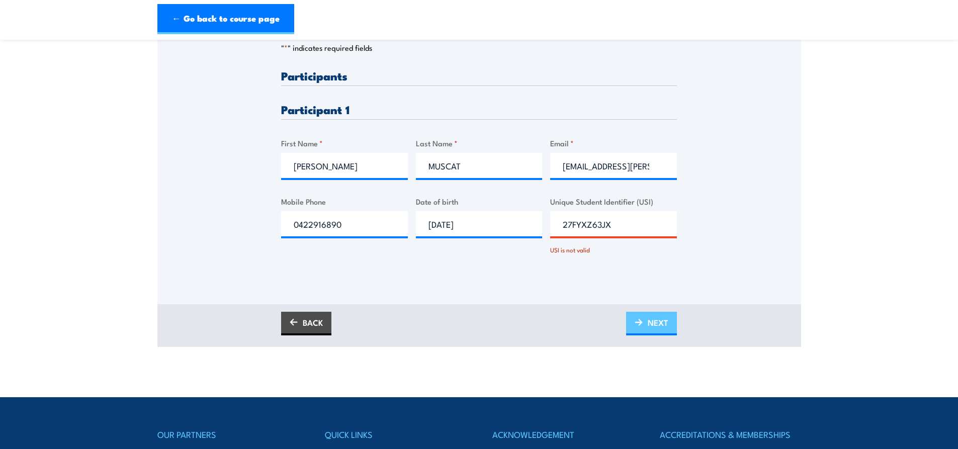
scroll to position [0, 0]
click at [621, 221] on input "27FYXZ63JX" at bounding box center [613, 223] width 127 height 25
click at [573, 240] on div "USI is not valid" at bounding box center [613, 247] width 127 height 15
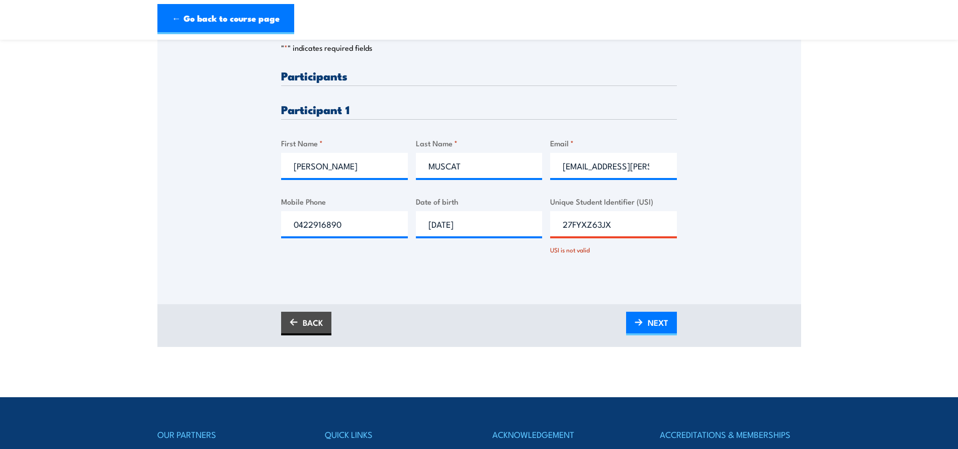
click at [625, 227] on input "27FYXZ63JX" at bounding box center [613, 223] width 127 height 25
type input "27FYXZ63JZ"
click at [656, 322] on span "NEXT" at bounding box center [658, 322] width 21 height 27
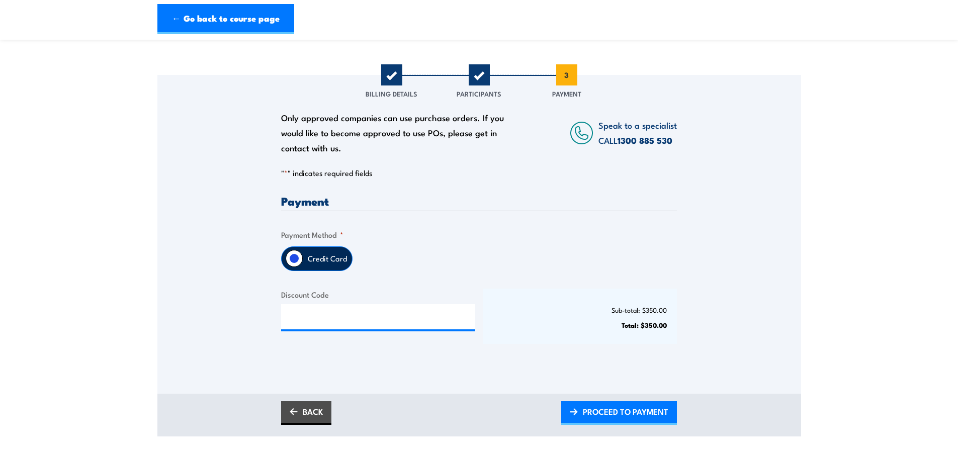
scroll to position [101, 0]
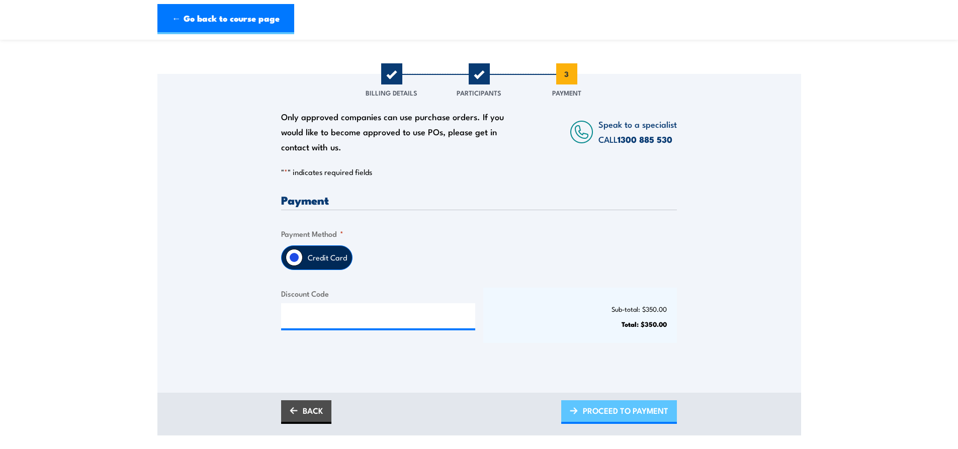
click at [629, 411] on span "PROCEED TO PAYMENT" at bounding box center [625, 410] width 85 height 27
